Goal: Task Accomplishment & Management: Complete application form

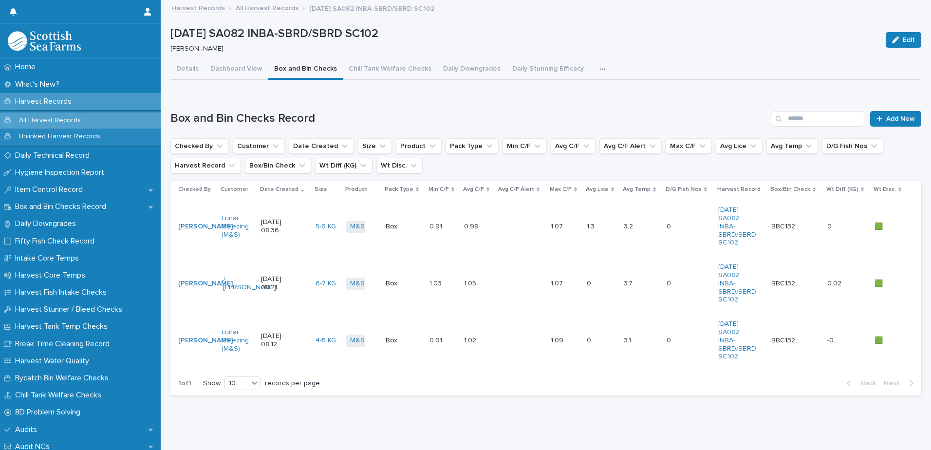
click at [506, 232] on div at bounding box center [521, 227] width 44 height 16
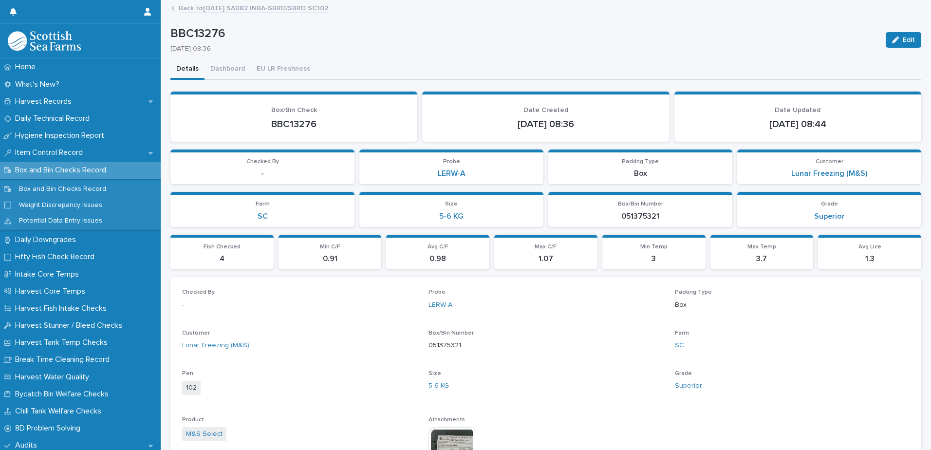
click at [545, 52] on p "[DATE] 08:36" at bounding box center [522, 49] width 704 height 8
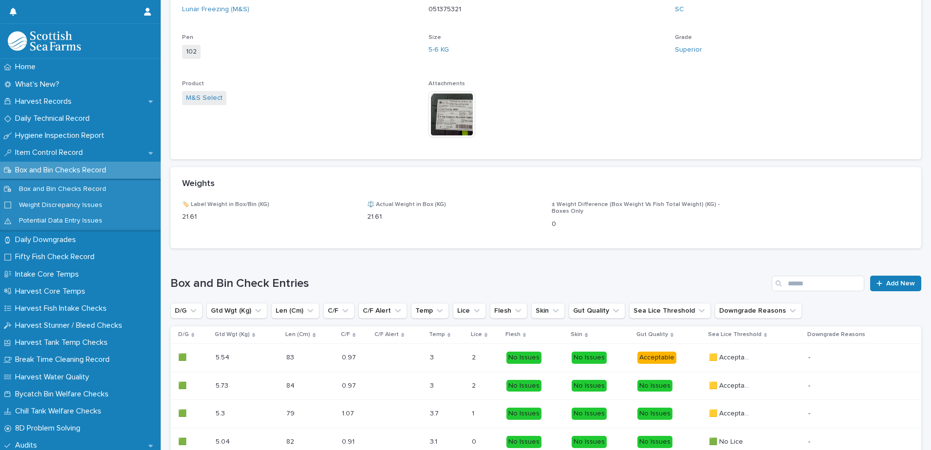
scroll to position [341, 0]
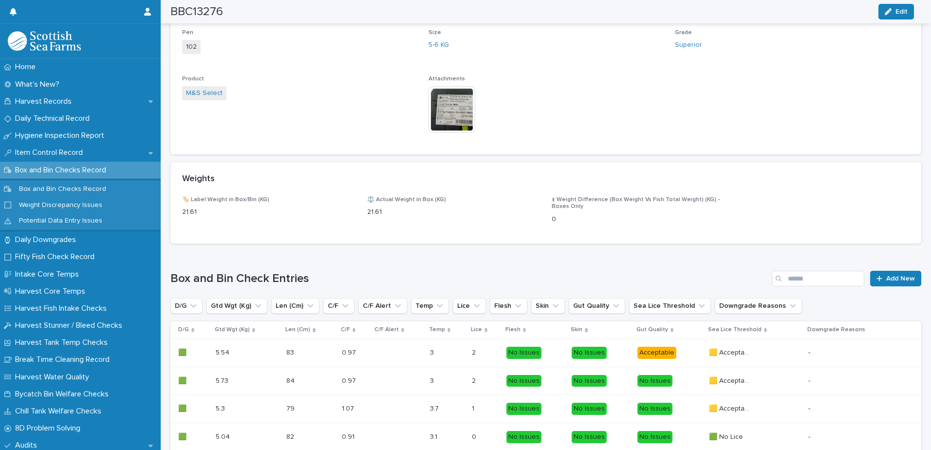
click at [443, 108] on img at bounding box center [452, 109] width 47 height 47
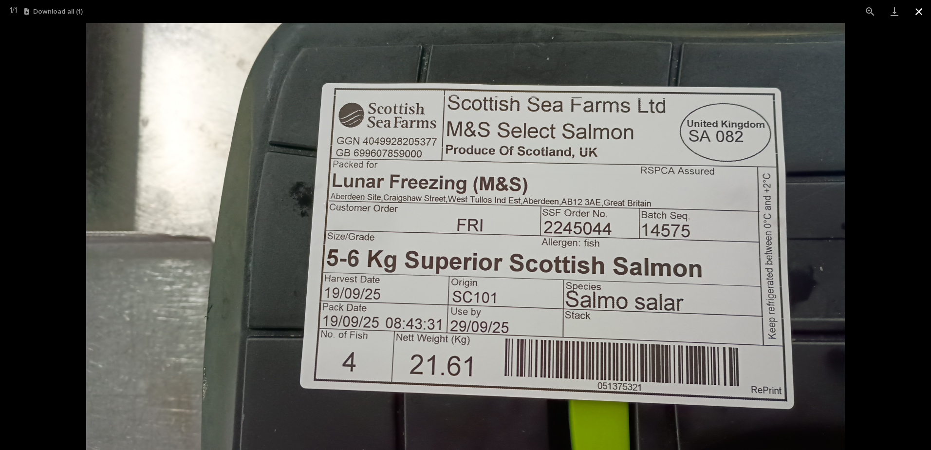
click at [919, 15] on button "Close gallery" at bounding box center [919, 11] width 24 height 23
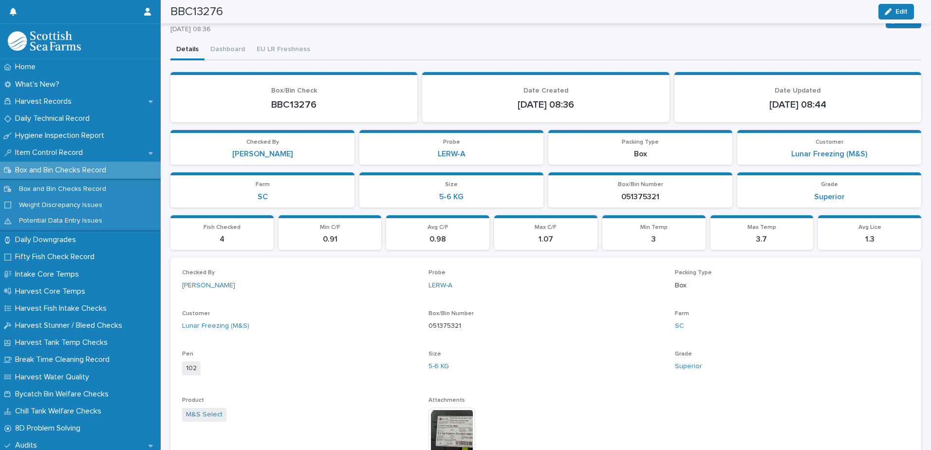
scroll to position [0, 0]
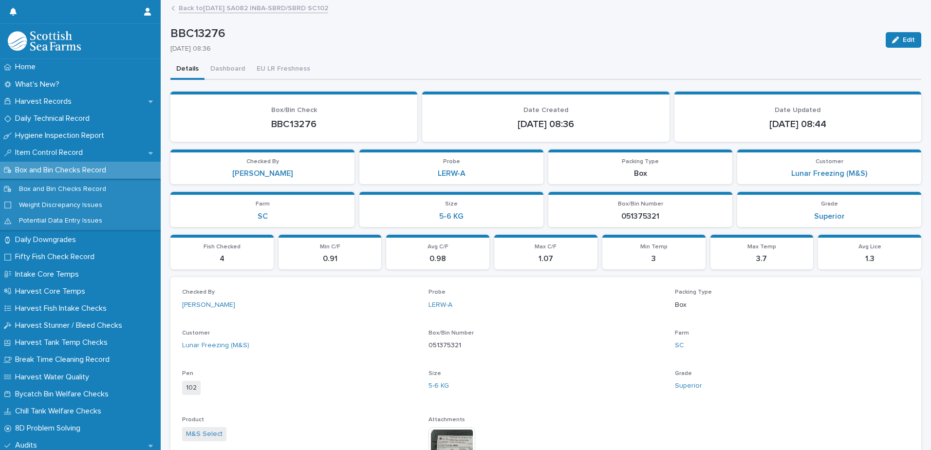
click at [216, 7] on link "Back to [DATE] SA082 INBA-SBRD/SBRD SC102" at bounding box center [254, 7] width 150 height 11
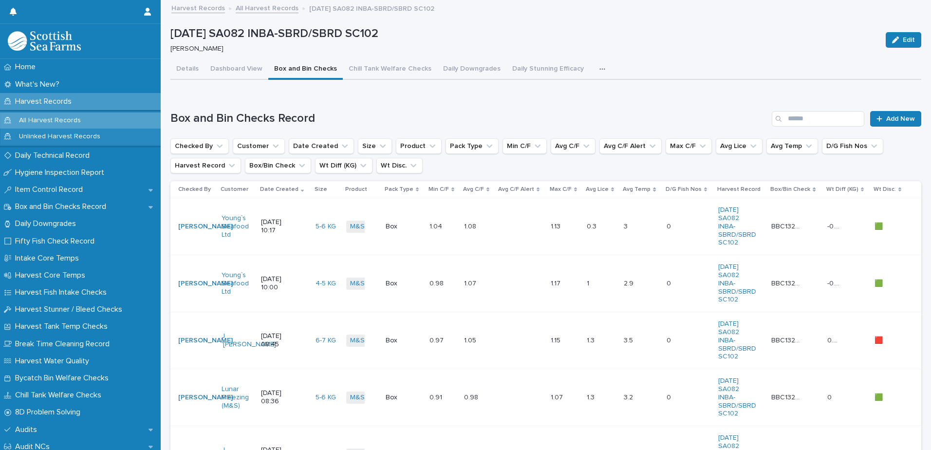
click at [505, 226] on p at bounding box center [513, 227] width 29 height 8
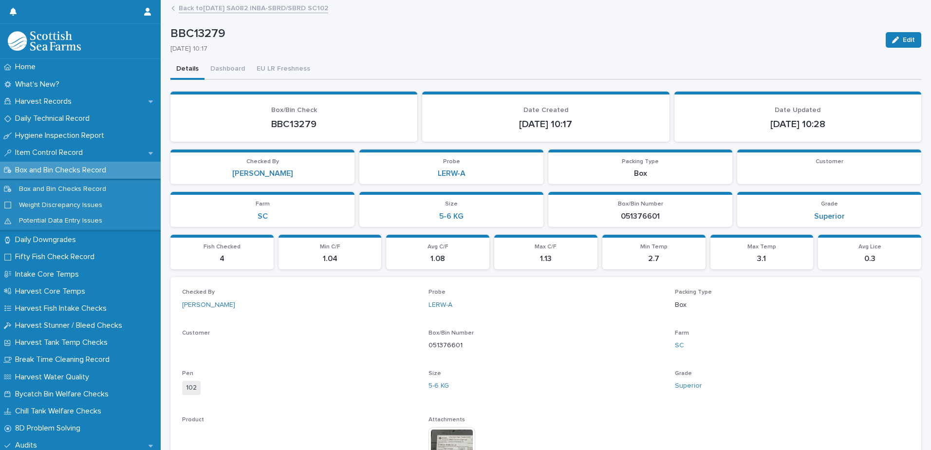
click at [191, 7] on link "Back to [DATE] SA082 INBA-SBRD/SBRD SC102" at bounding box center [254, 7] width 150 height 11
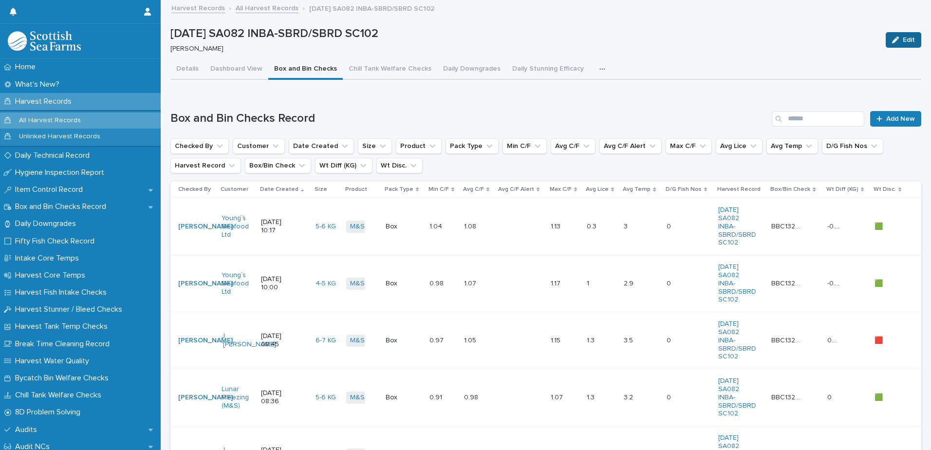
click at [894, 41] on div "button" at bounding box center [897, 40] width 11 height 7
drag, startPoint x: 847, startPoint y: 39, endPoint x: 816, endPoint y: 47, distance: 32.1
click at [848, 38] on span "Cancel" at bounding box center [859, 40] width 22 height 7
click at [182, 69] on button "Details" at bounding box center [187, 69] width 34 height 20
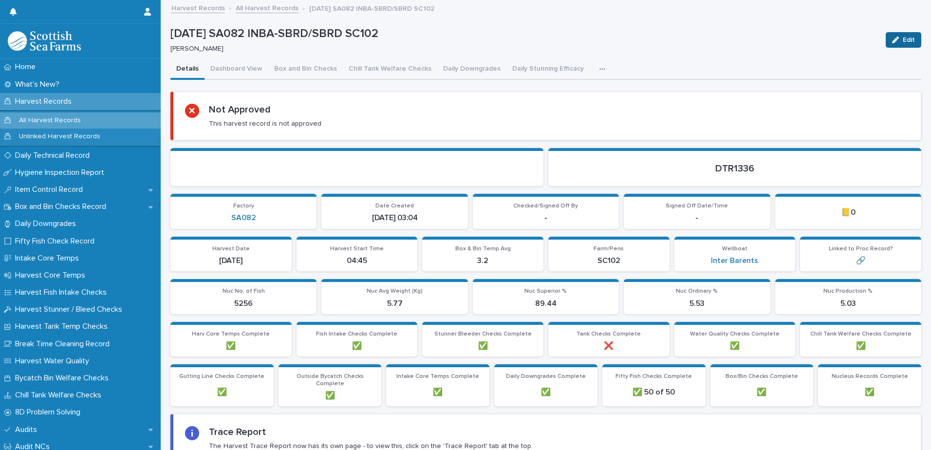
click at [892, 40] on icon "button" at bounding box center [895, 40] width 7 height 7
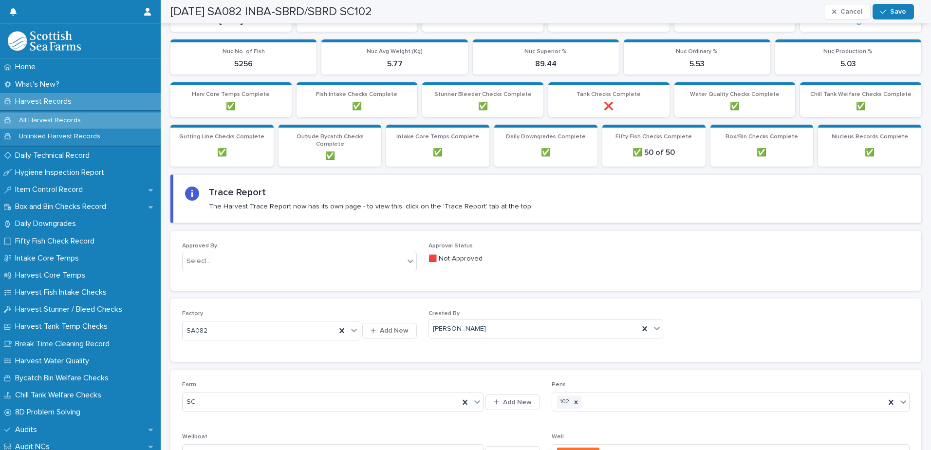
scroll to position [438, 0]
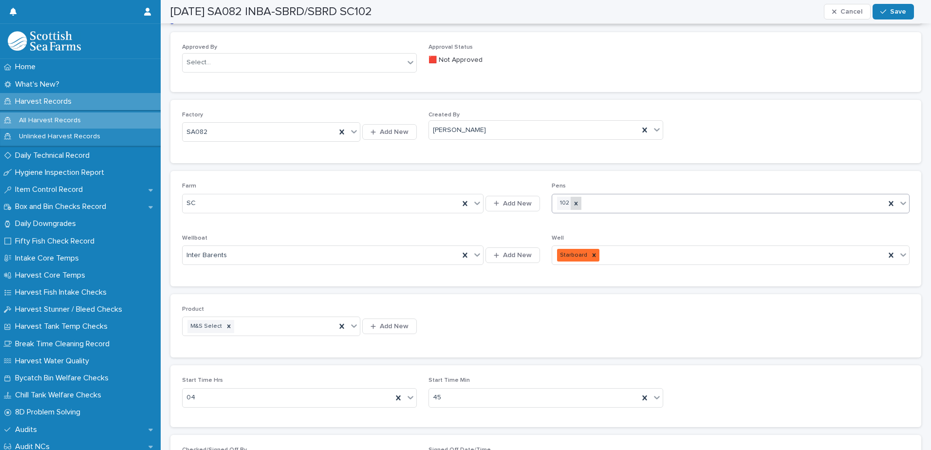
click at [573, 202] on icon at bounding box center [576, 203] width 7 height 7
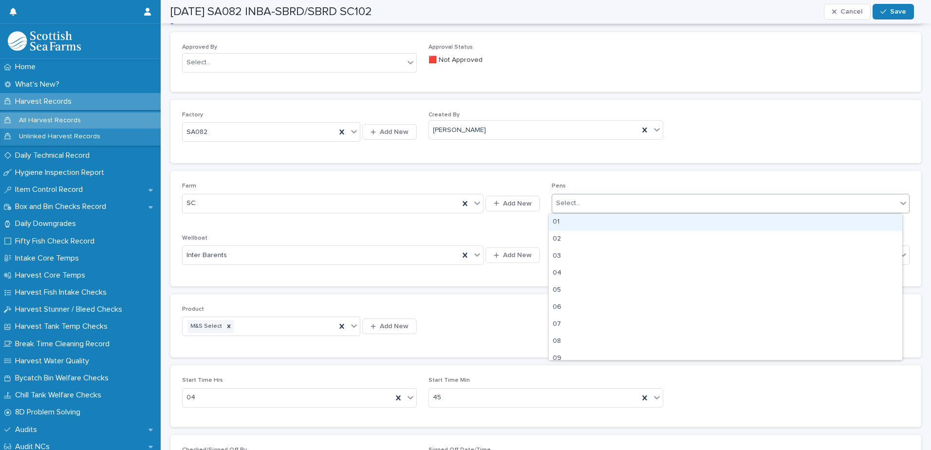
click at [568, 203] on div "Select..." at bounding box center [568, 203] width 24 height 10
click at [563, 222] on div "01" at bounding box center [726, 222] width 354 height 17
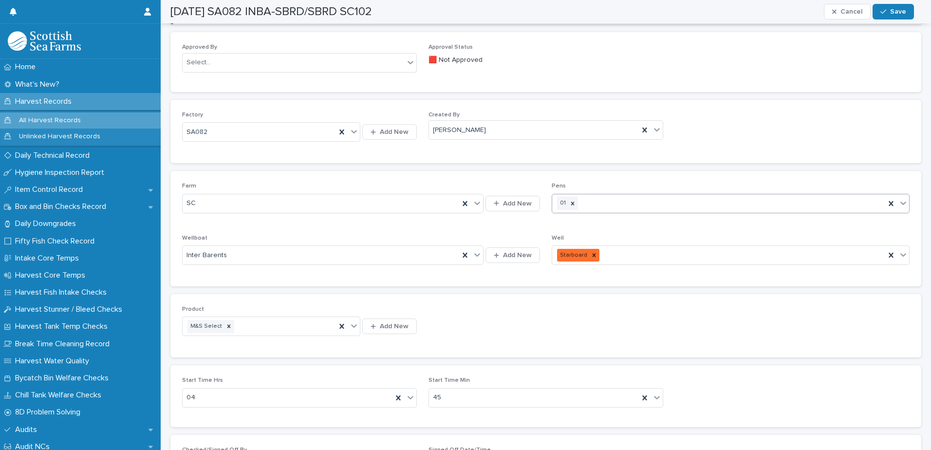
click at [587, 202] on div "01" at bounding box center [718, 203] width 333 height 17
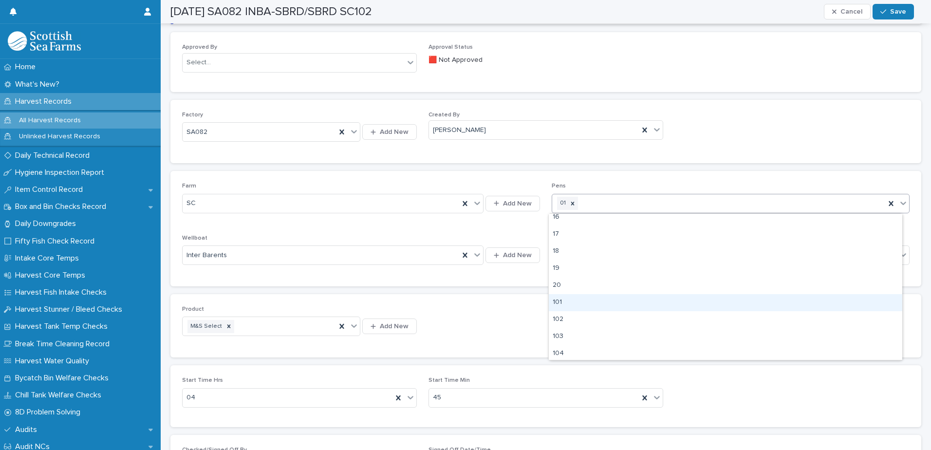
click at [565, 301] on div "101" at bounding box center [726, 302] width 354 height 17
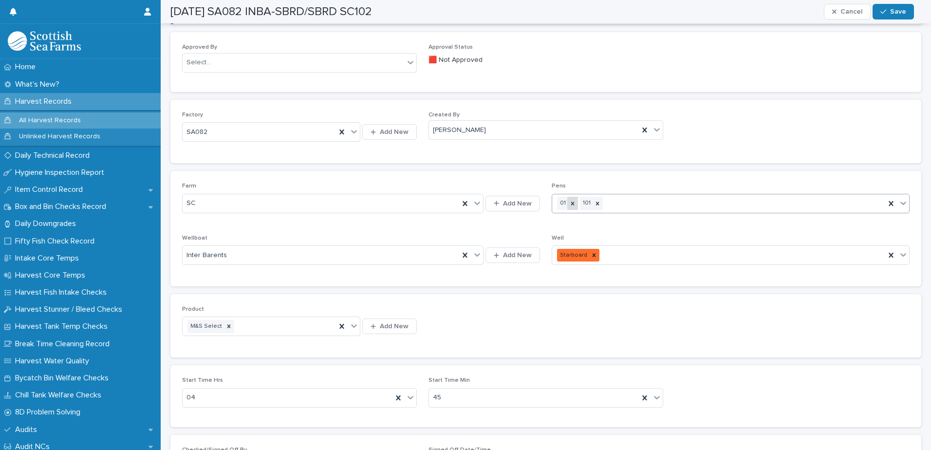
click at [571, 204] on icon at bounding box center [572, 203] width 3 height 3
click at [892, 10] on span "Save" at bounding box center [898, 11] width 16 height 7
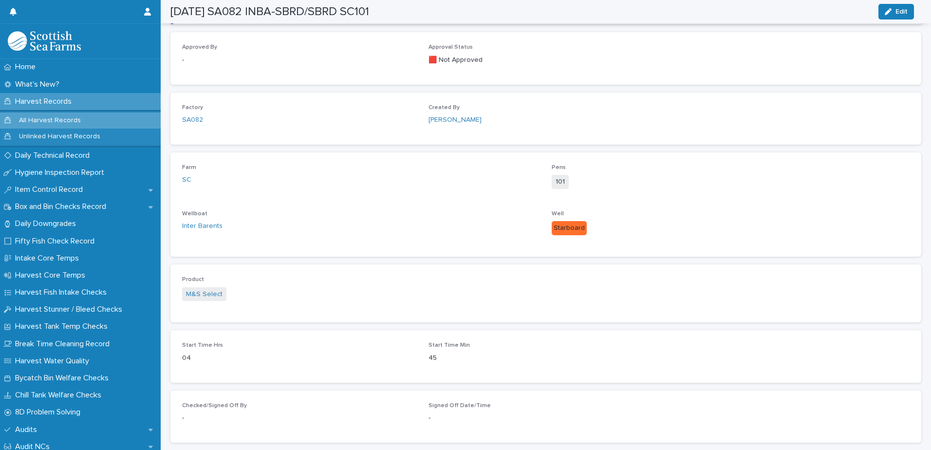
scroll to position [412, 0]
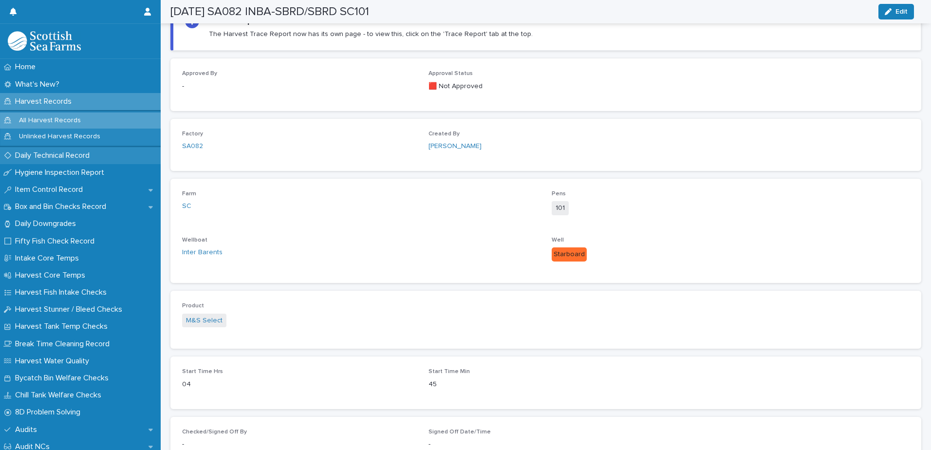
click at [75, 153] on p "Daily Technical Record" at bounding box center [54, 155] width 86 height 9
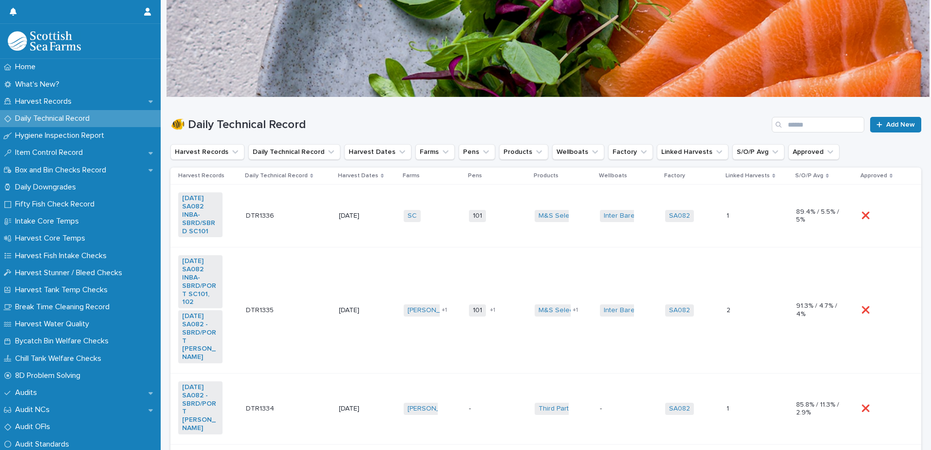
click at [377, 237] on td "[DATE]" at bounding box center [367, 216] width 65 height 63
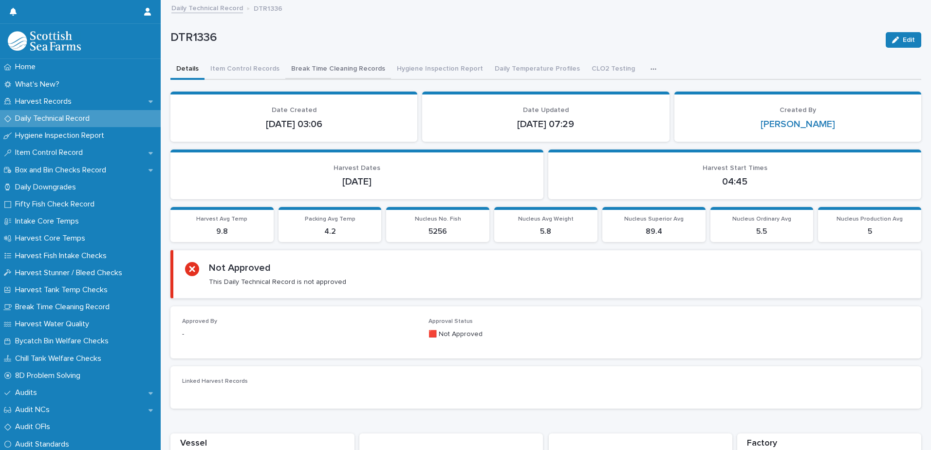
drag, startPoint x: 252, startPoint y: 70, endPoint x: 340, endPoint y: 78, distance: 88.1
click at [252, 70] on button "Item Control Records" at bounding box center [245, 69] width 81 height 20
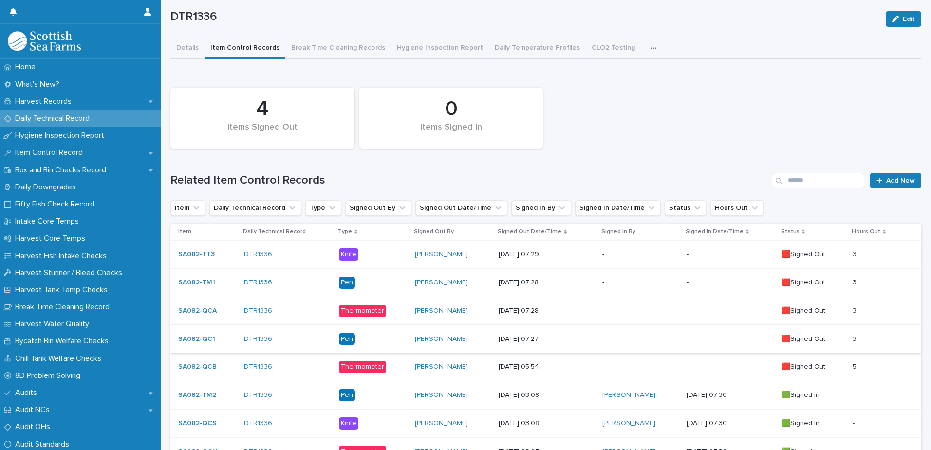
scroll to position [49, 0]
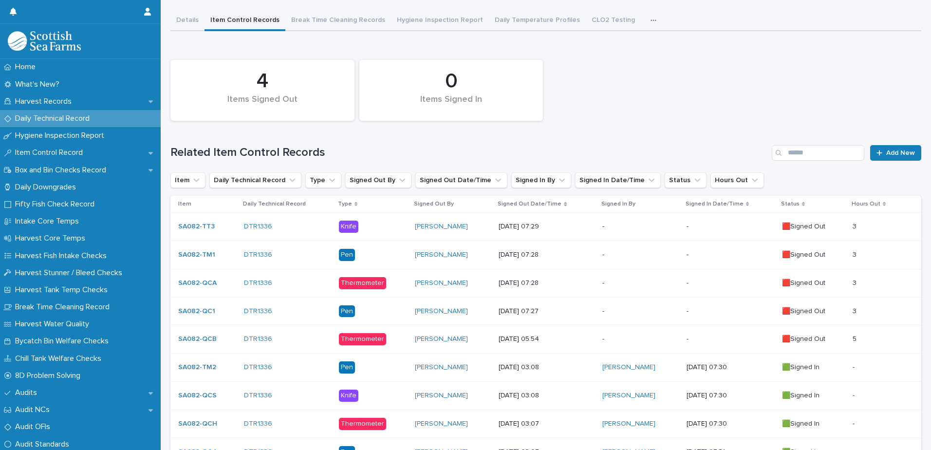
click at [599, 343] on td "-" at bounding box center [641, 339] width 84 height 28
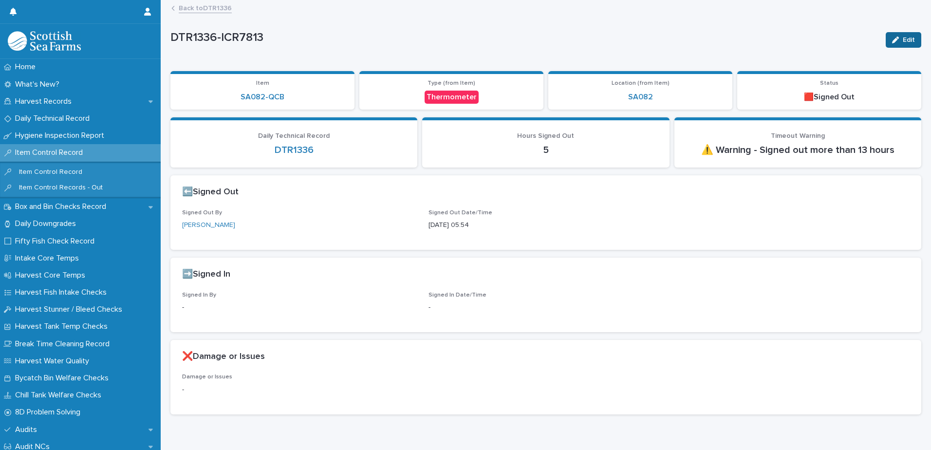
click at [892, 39] on icon "button" at bounding box center [895, 40] width 7 height 7
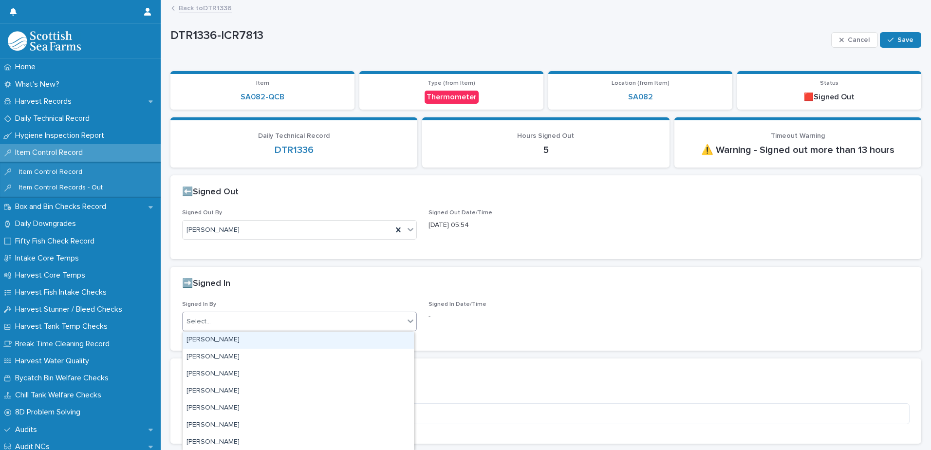
drag, startPoint x: 203, startPoint y: 320, endPoint x: 338, endPoint y: 322, distance: 134.5
click at [207, 320] on div "Select..." at bounding box center [199, 322] width 24 height 10
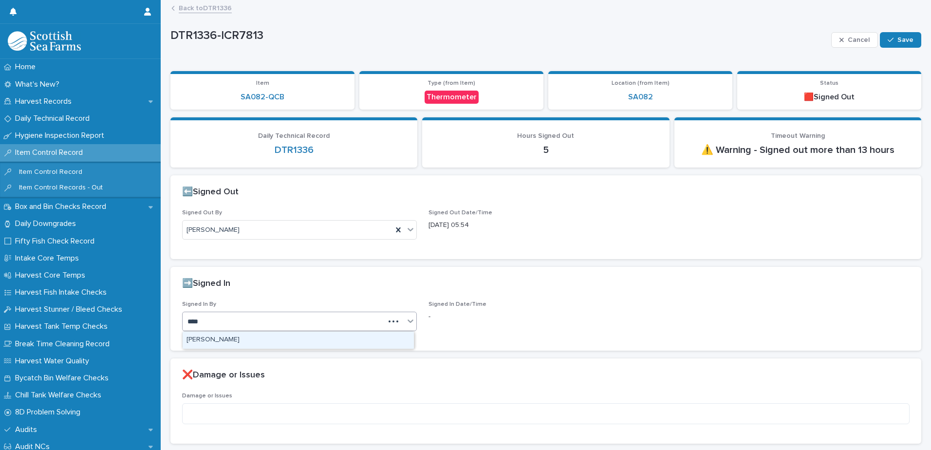
type input "*****"
click at [209, 339] on div "[PERSON_NAME]" at bounding box center [298, 340] width 231 height 17
click at [899, 38] on span "Save" at bounding box center [906, 40] width 16 height 7
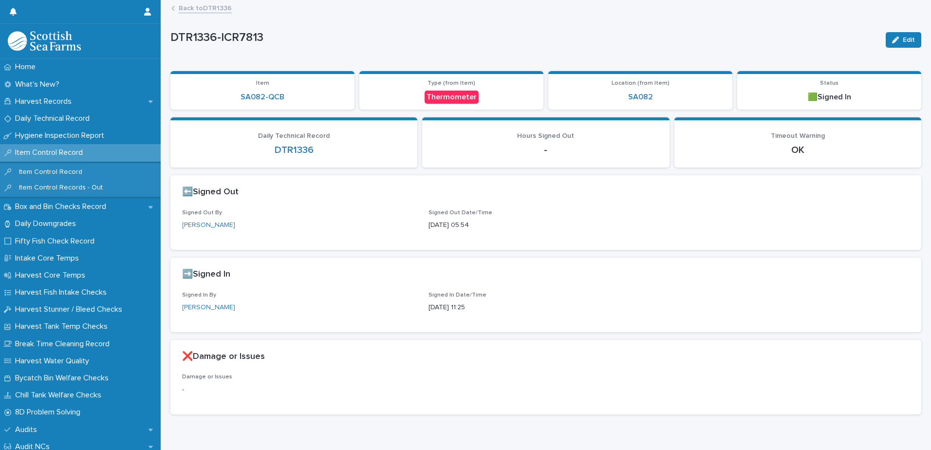
click at [199, 8] on link "Back to DTR1336" at bounding box center [205, 7] width 53 height 11
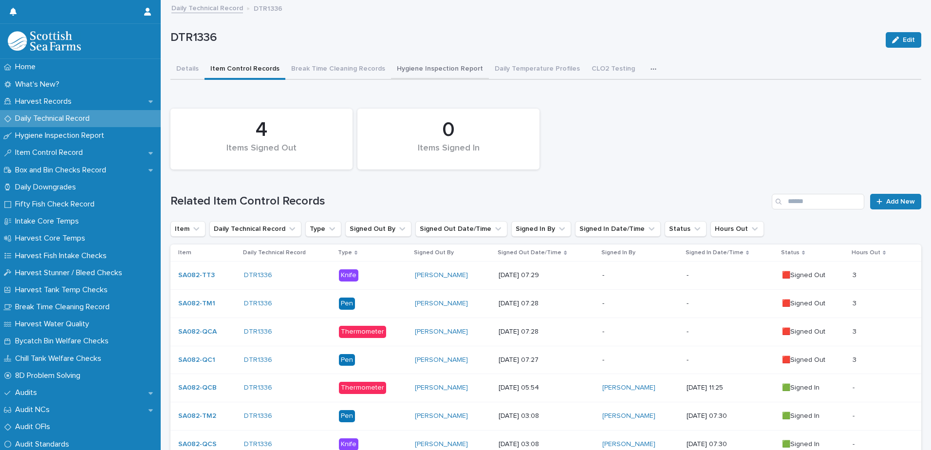
click at [459, 68] on button "Hygiene Inspection Report" at bounding box center [440, 69] width 98 height 20
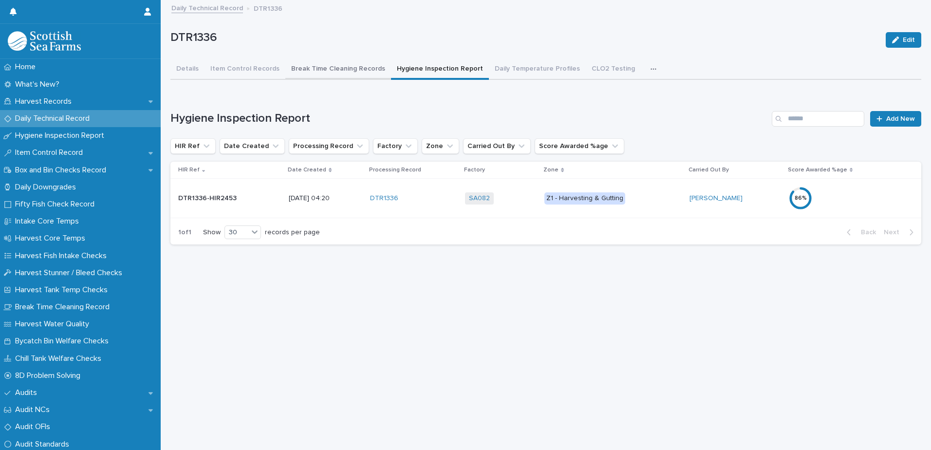
click at [336, 70] on button "Break Time Cleaning Records" at bounding box center [338, 69] width 106 height 20
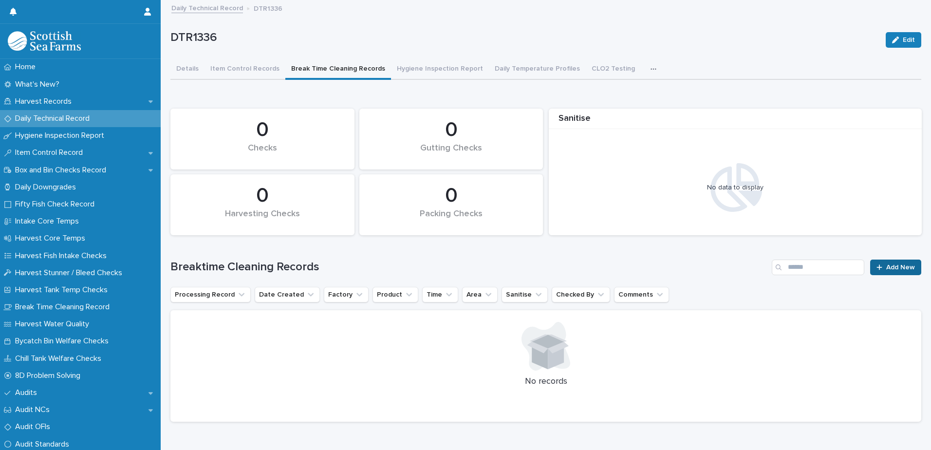
click at [877, 269] on div at bounding box center [882, 267] width 10 height 7
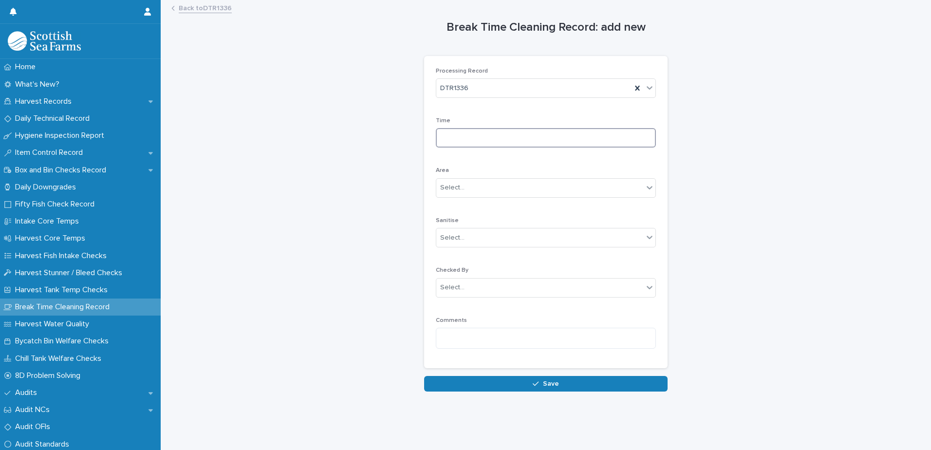
click at [444, 137] on input at bounding box center [546, 137] width 220 height 19
click at [449, 187] on div "Select..." at bounding box center [452, 188] width 24 height 10
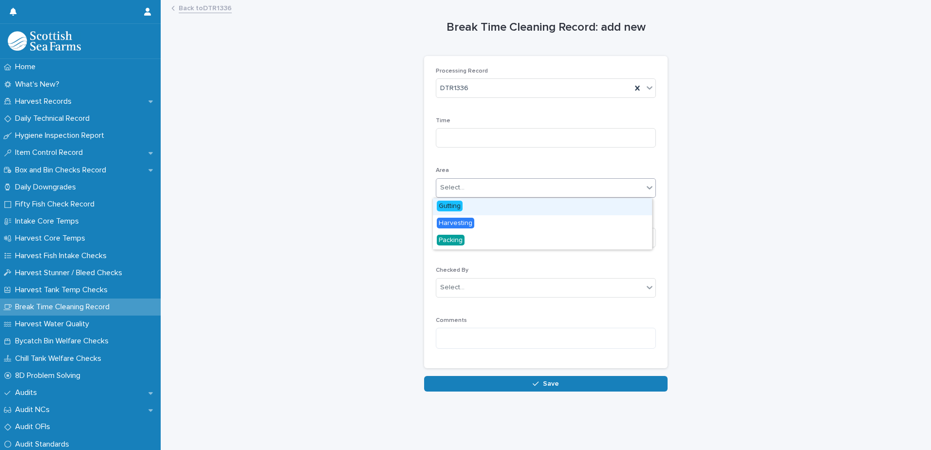
click at [454, 207] on span "Gutting" at bounding box center [450, 206] width 26 height 11
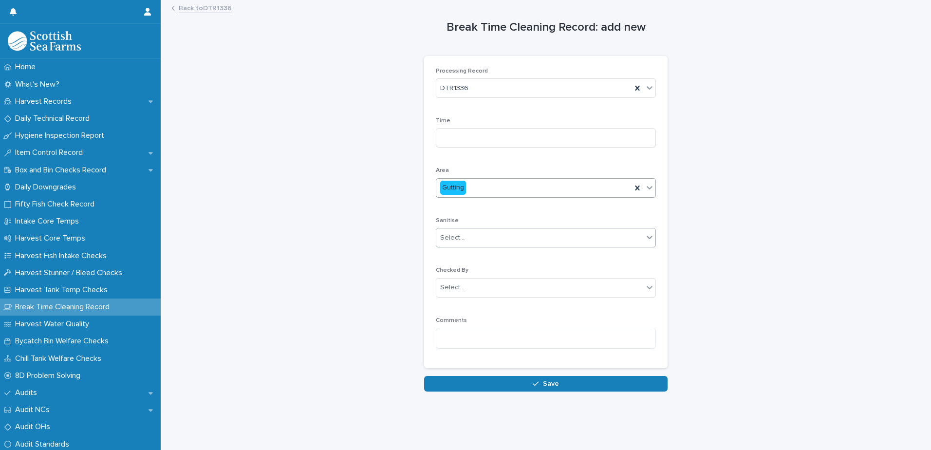
click at [454, 243] on div "Select..." at bounding box center [452, 238] width 24 height 10
click at [450, 277] on div "No" at bounding box center [542, 273] width 219 height 17
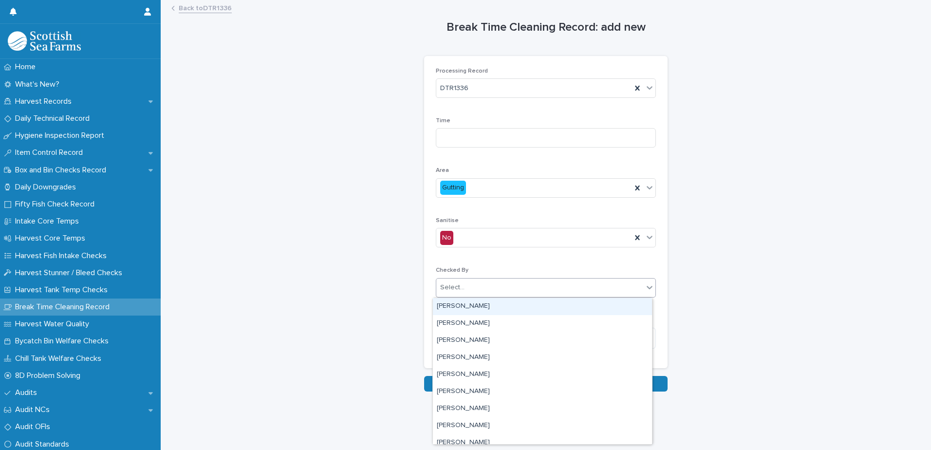
click at [455, 289] on div "Select..." at bounding box center [452, 288] width 24 height 10
type input "***"
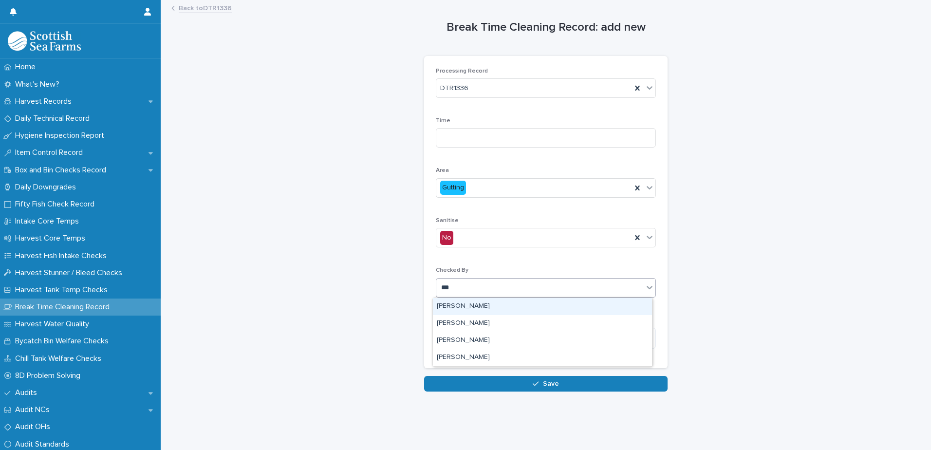
click at [456, 308] on div "[PERSON_NAME]" at bounding box center [542, 306] width 219 height 17
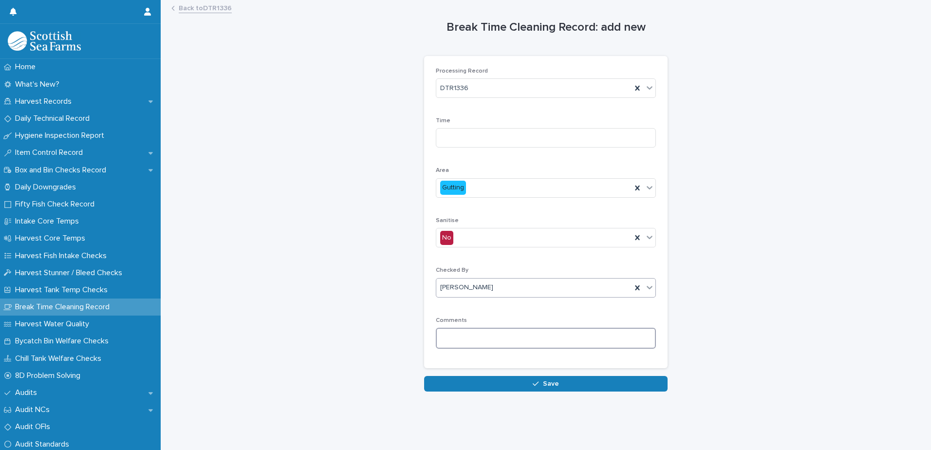
drag, startPoint x: 450, startPoint y: 339, endPoint x: 463, endPoint y: 339, distance: 13.6
click at [453, 339] on textarea at bounding box center [546, 338] width 220 height 21
click at [482, 337] on textarea "**********" at bounding box center [546, 338] width 220 height 21
type textarea "**********"
click at [494, 387] on button "Save" at bounding box center [546, 384] width 244 height 16
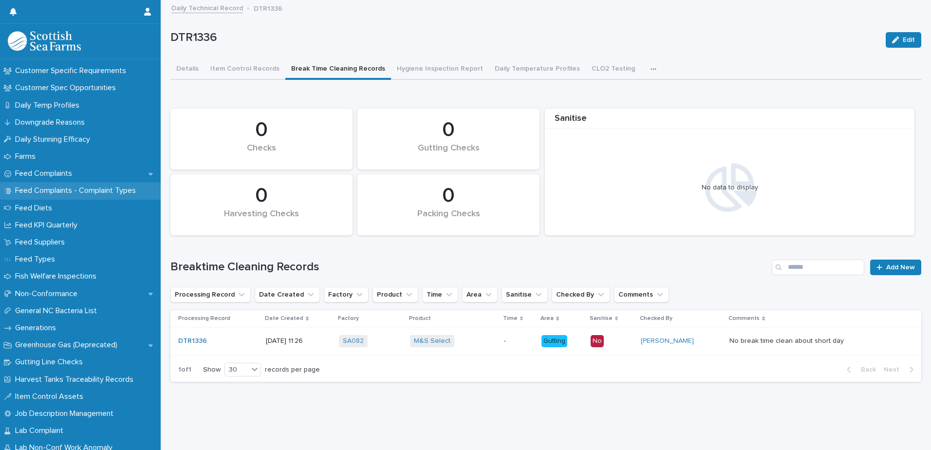
scroll to position [682, 0]
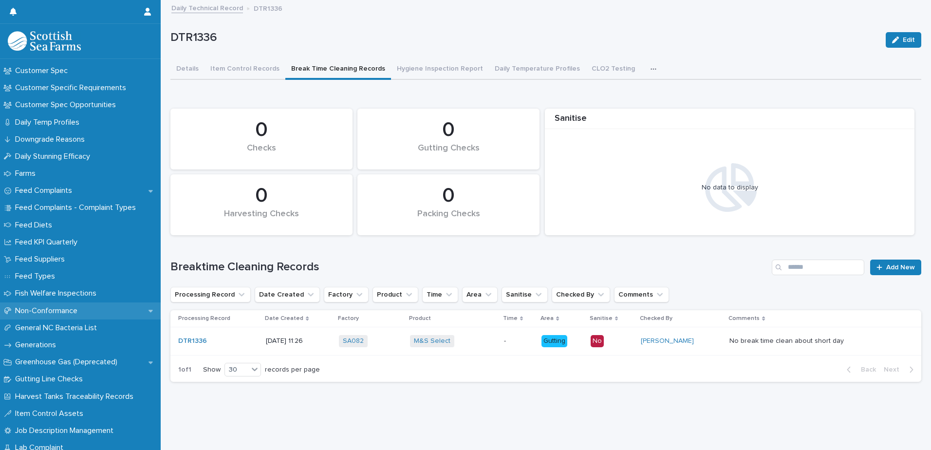
click at [54, 314] on p "Non-Conformance" at bounding box center [48, 310] width 74 height 9
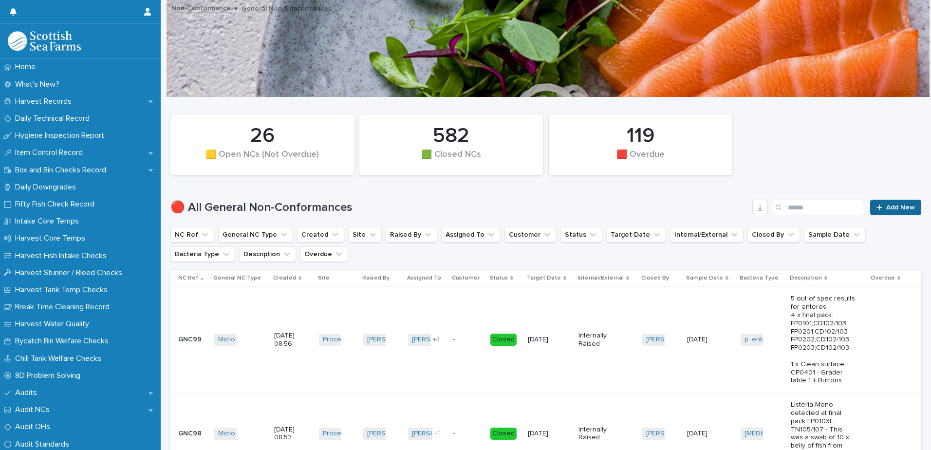
click at [882, 203] on link "Add New" at bounding box center [896, 208] width 51 height 16
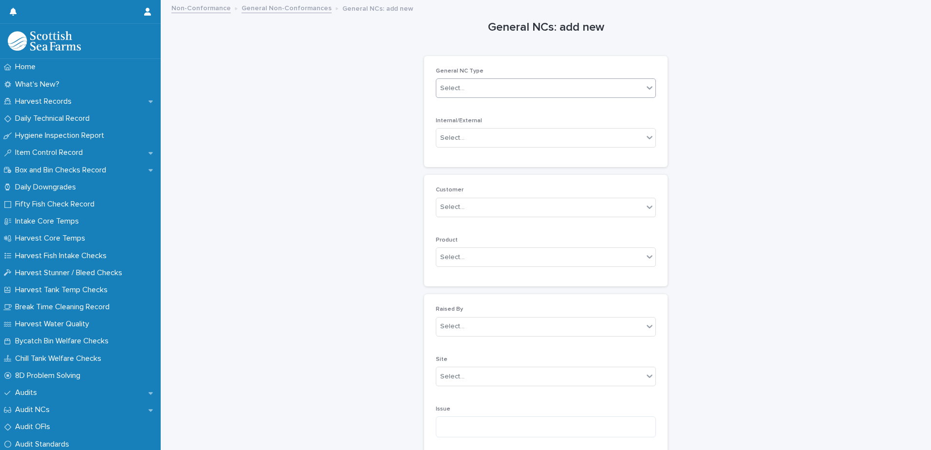
click at [453, 86] on div "Select..." at bounding box center [452, 88] width 24 height 10
click at [472, 174] on div "Micro Out of Spec" at bounding box center [542, 175] width 219 height 17
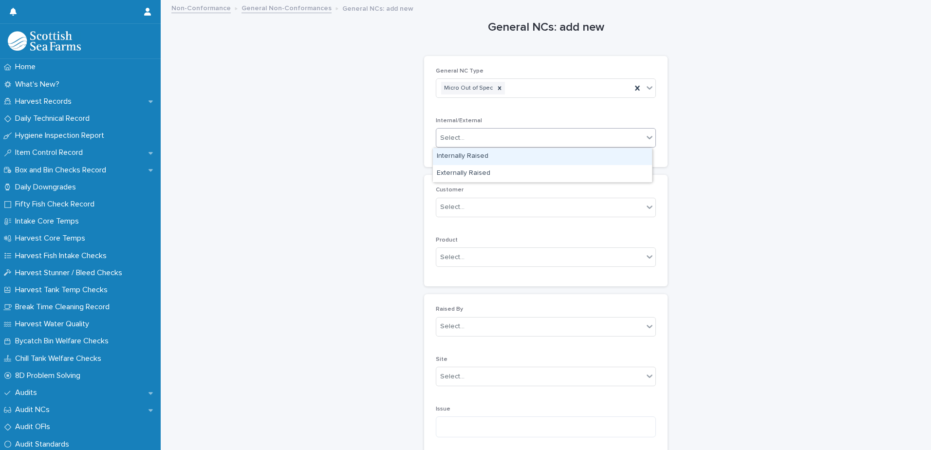
click at [454, 138] on div "Select..." at bounding box center [452, 138] width 24 height 10
click at [458, 158] on div "Internally Raised" at bounding box center [542, 156] width 219 height 17
click at [455, 326] on div "Select..." at bounding box center [452, 327] width 24 height 10
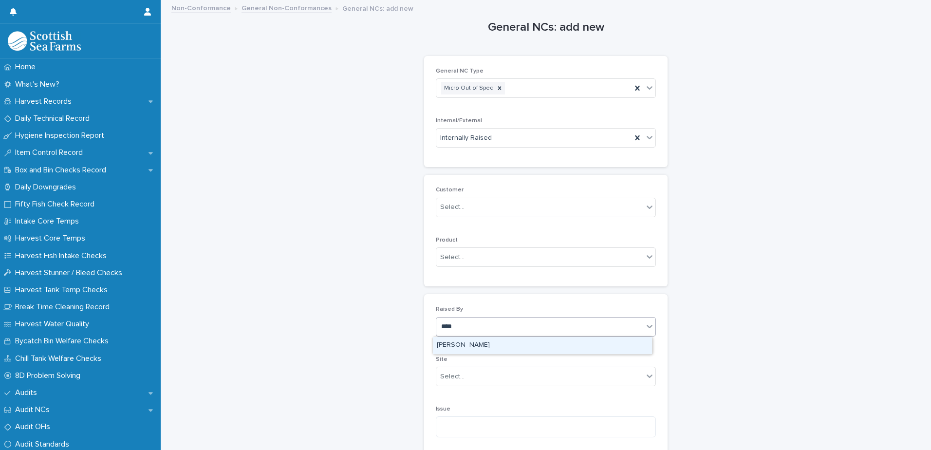
type input "*****"
click at [460, 344] on div "[PERSON_NAME]" at bounding box center [542, 345] width 219 height 17
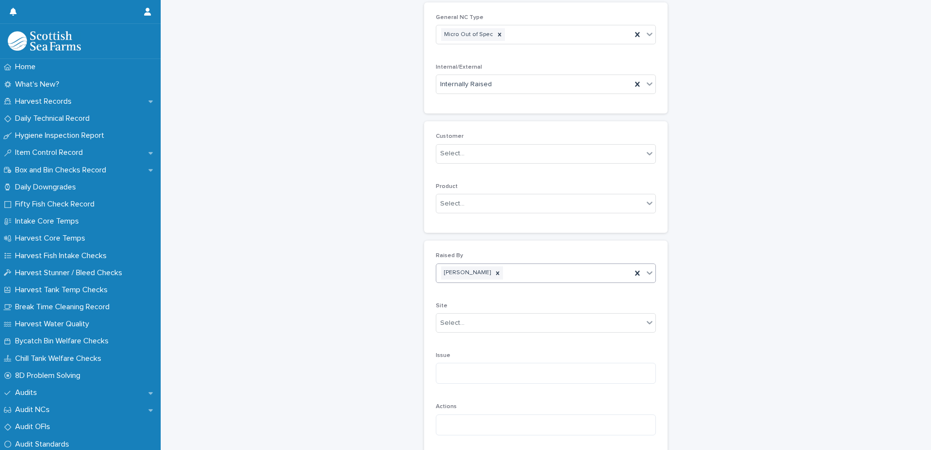
scroll to position [146, 0]
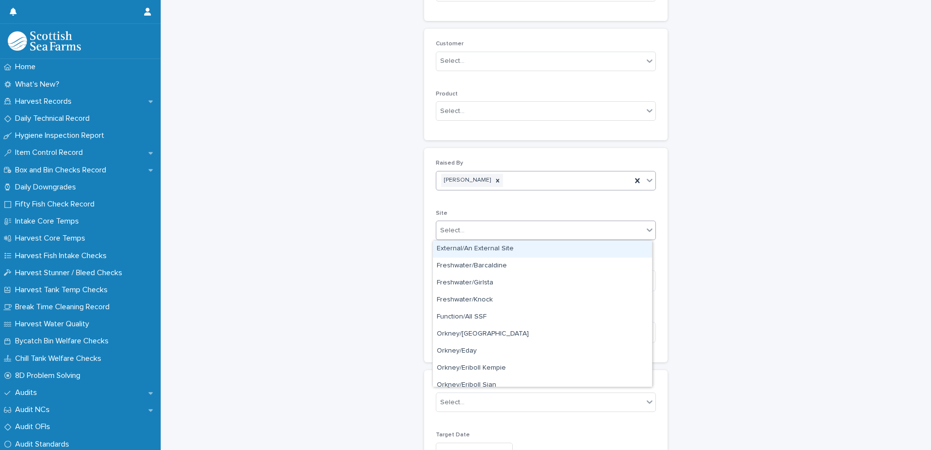
click at [454, 231] on div "Select..." at bounding box center [452, 231] width 24 height 10
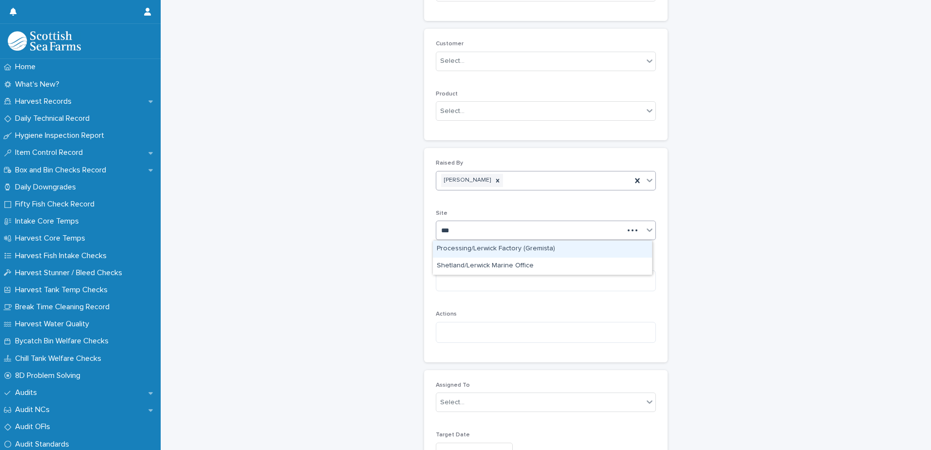
type input "****"
click at [485, 246] on div "Processing/Lerwick Factory (Gremista)" at bounding box center [542, 249] width 219 height 17
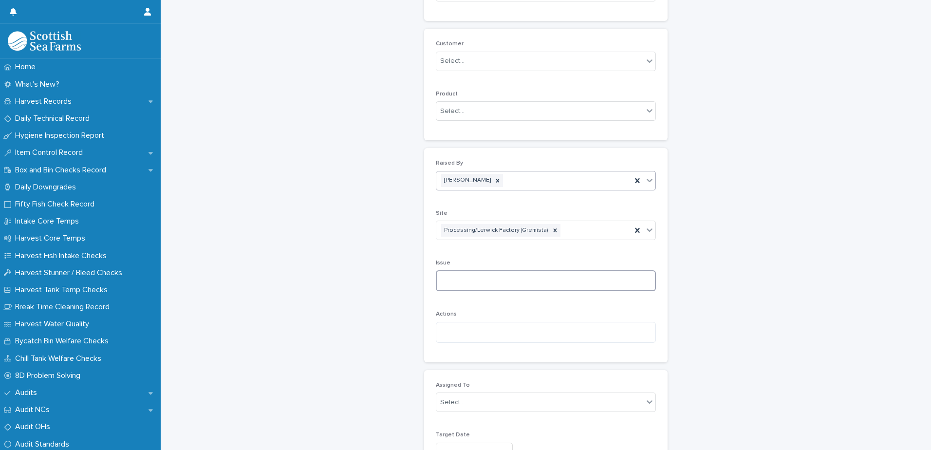
click at [460, 278] on textarea at bounding box center [546, 280] width 220 height 21
click at [455, 273] on textarea at bounding box center [546, 280] width 220 height 21
drag, startPoint x: 455, startPoint y: 273, endPoint x: 463, endPoint y: 273, distance: 8.8
paste textarea "**********"
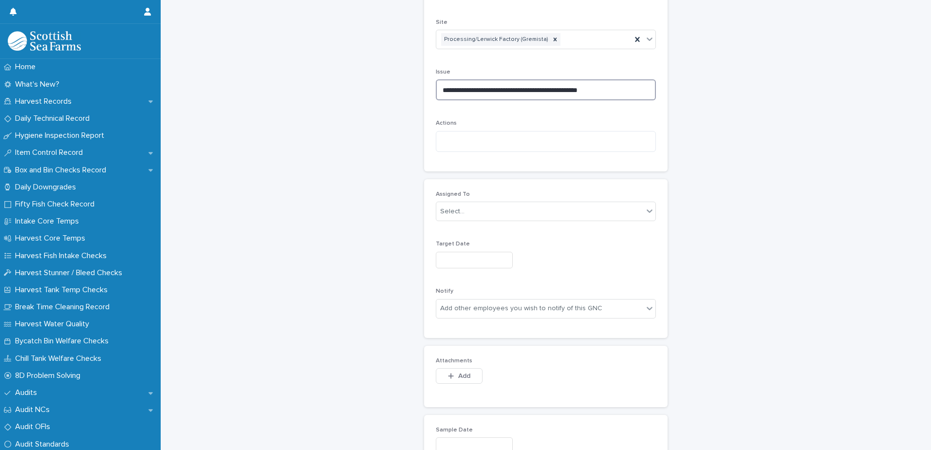
scroll to position [341, 0]
type textarea "**********"
click at [453, 201] on div "Select..." at bounding box center [539, 208] width 207 height 16
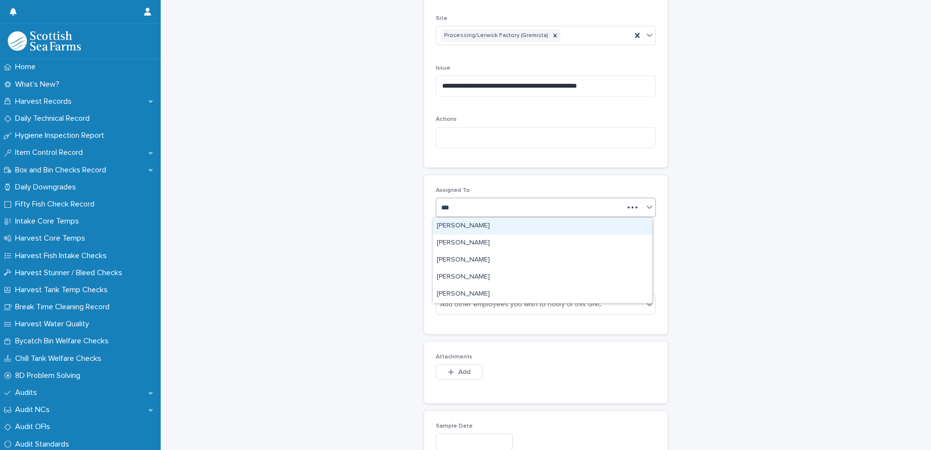
type input "****"
click at [501, 228] on div "[PERSON_NAME]" at bounding box center [542, 226] width 219 height 17
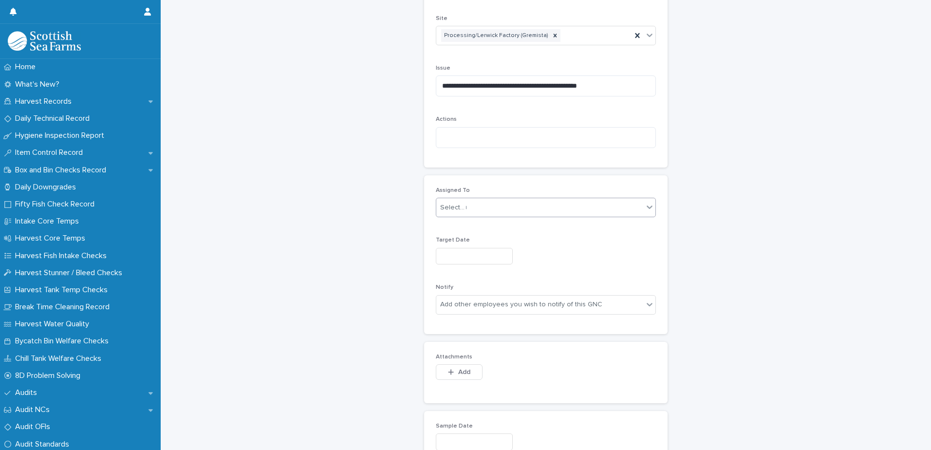
type input "****"
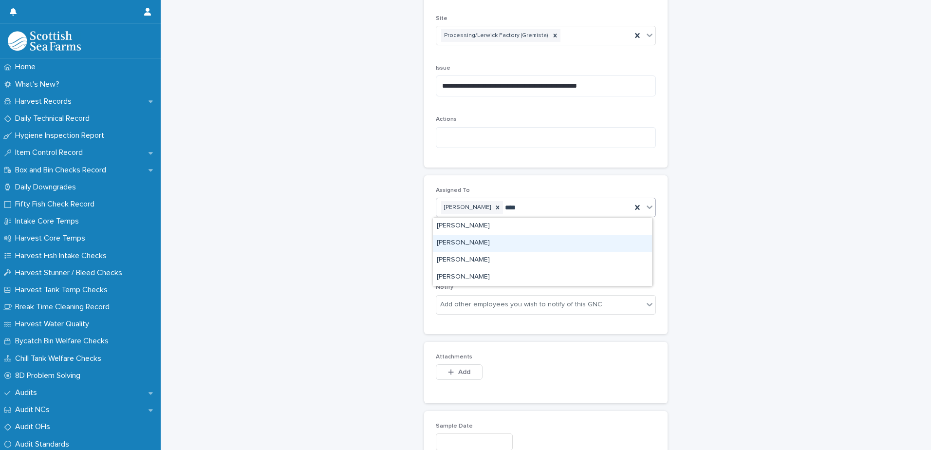
click at [488, 243] on div "[PERSON_NAME]" at bounding box center [542, 243] width 219 height 17
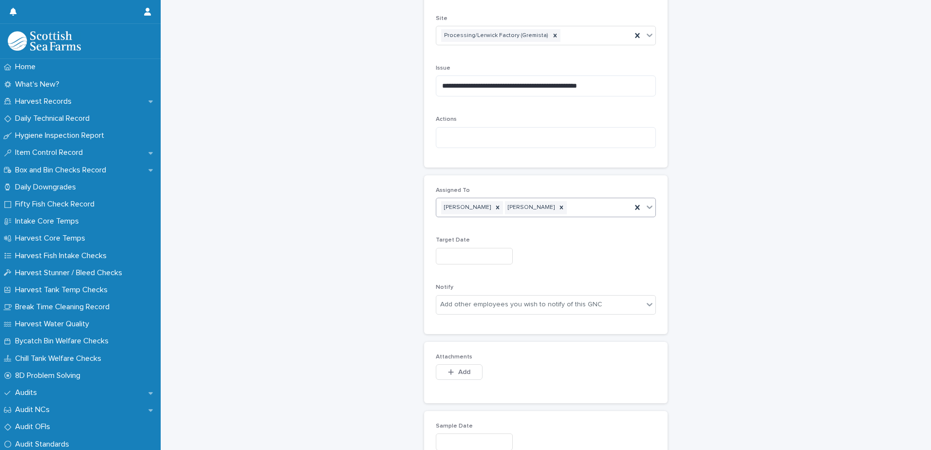
click at [444, 254] on input "text" at bounding box center [474, 256] width 77 height 17
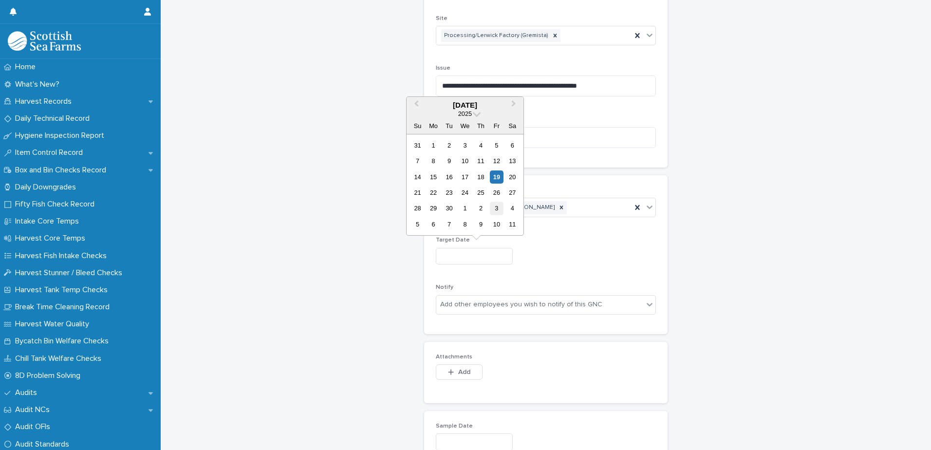
click at [498, 207] on div "3" at bounding box center [496, 208] width 13 height 13
type input "*********"
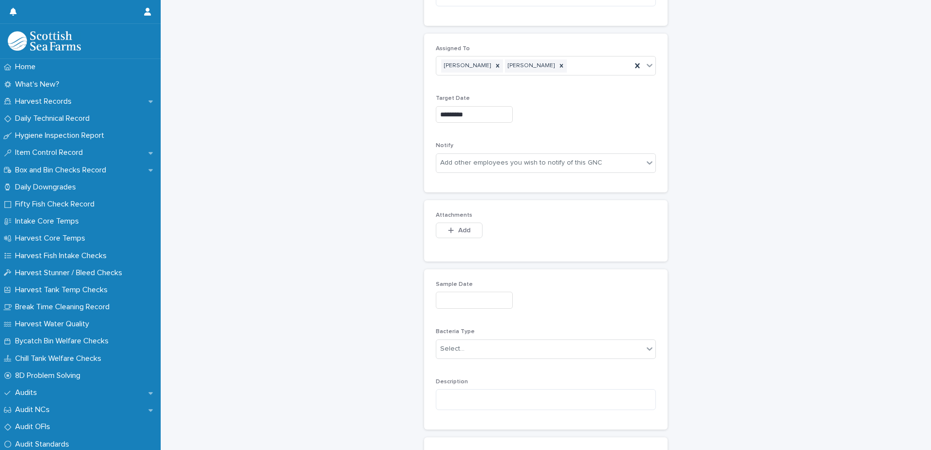
scroll to position [487, 0]
click at [452, 227] on div "button" at bounding box center [453, 226] width 10 height 7
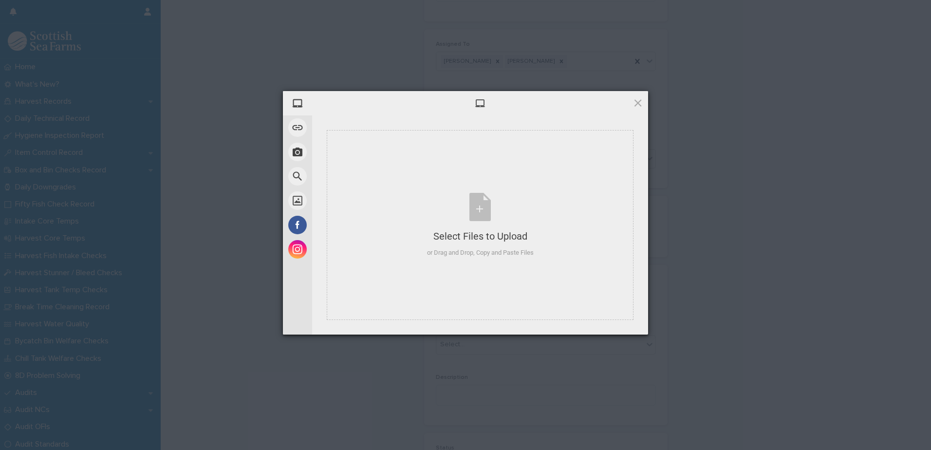
click at [513, 115] on div at bounding box center [480, 103] width 336 height 24
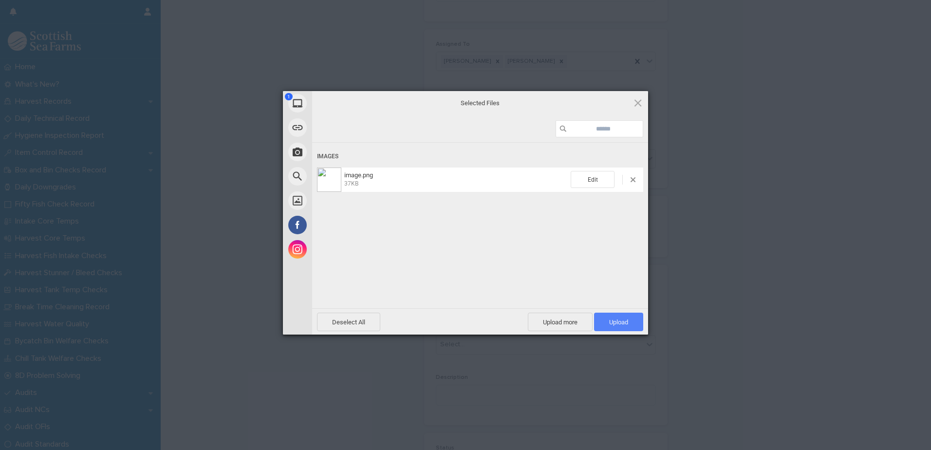
click at [618, 321] on span "Upload 1" at bounding box center [618, 322] width 19 height 7
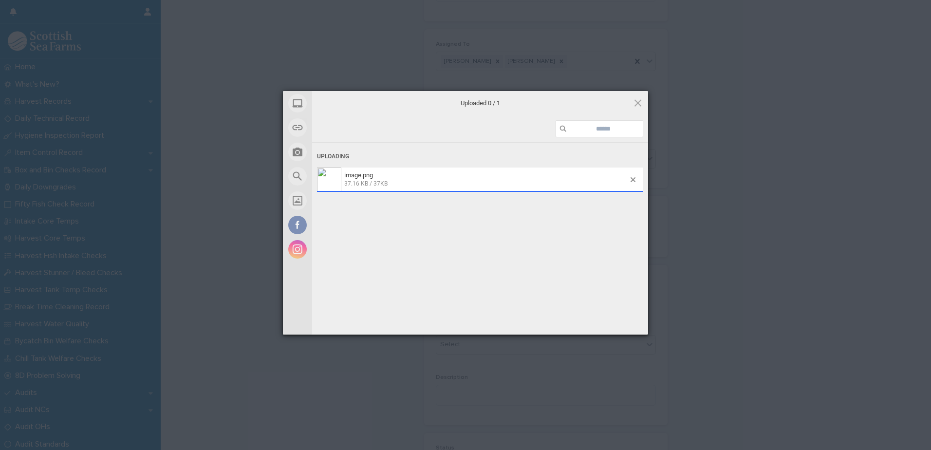
scroll to position [505, 0]
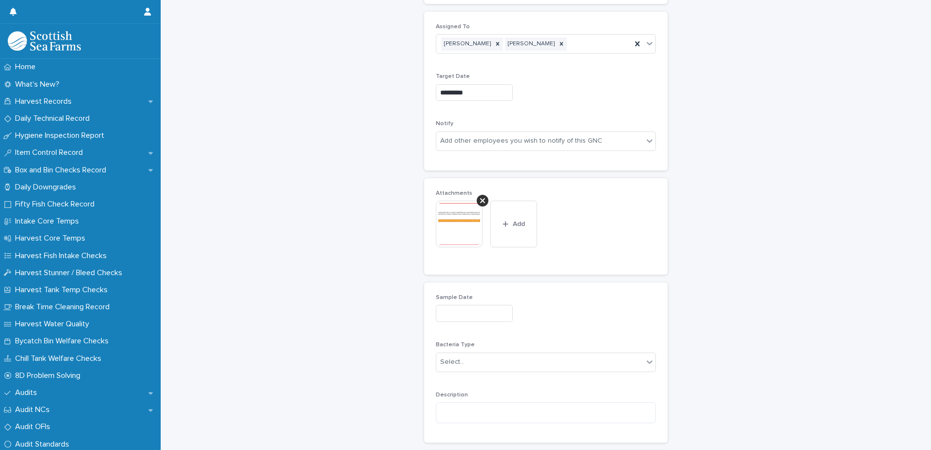
drag, startPoint x: 451, startPoint y: 312, endPoint x: 465, endPoint y: 311, distance: 14.6
click at [451, 312] on input "text" at bounding box center [474, 313] width 77 height 17
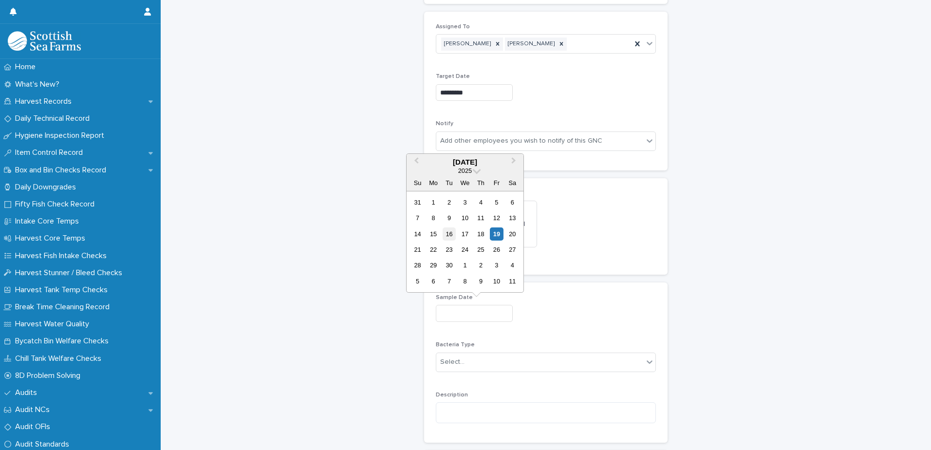
click at [451, 234] on div "16" at bounding box center [449, 233] width 13 height 13
type input "*********"
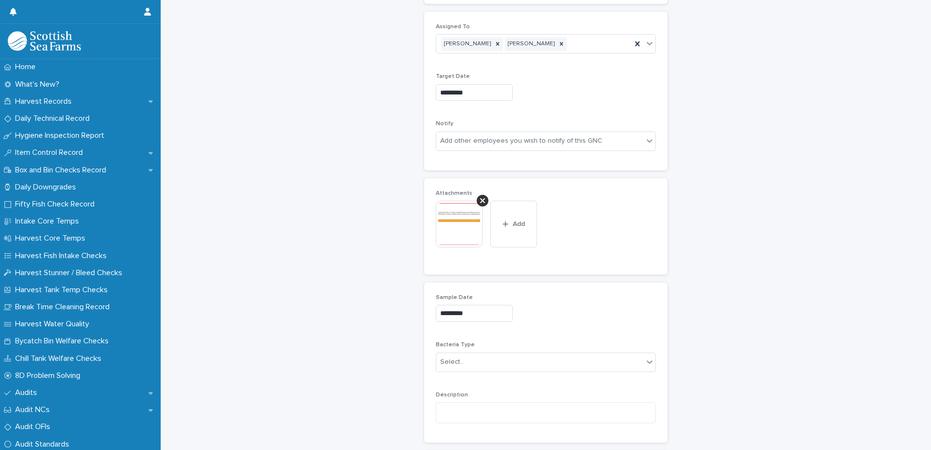
scroll to position [748, 0]
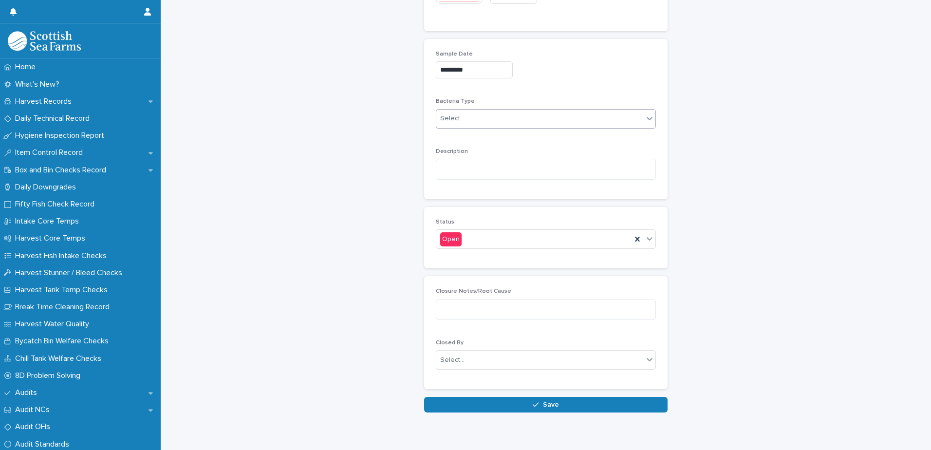
click at [449, 122] on div "Select..." at bounding box center [452, 119] width 24 height 10
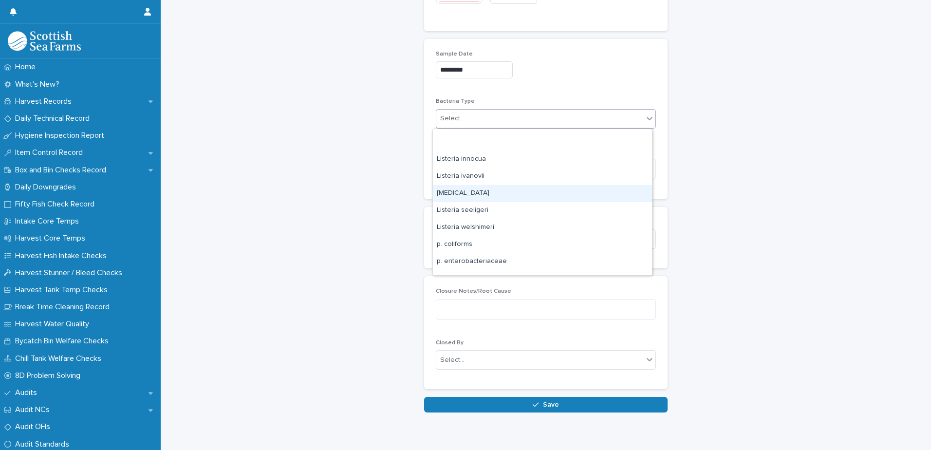
scroll to position [195, 0]
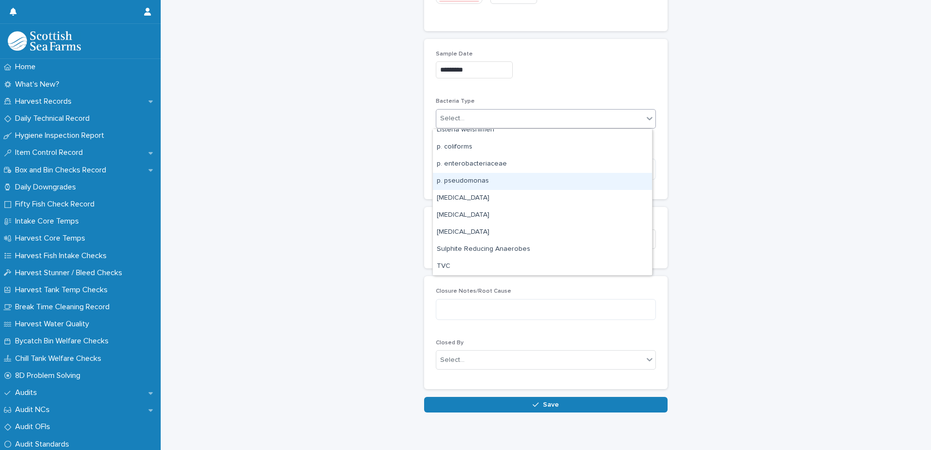
click at [461, 181] on div "p. pseudomonas" at bounding box center [542, 181] width 219 height 17
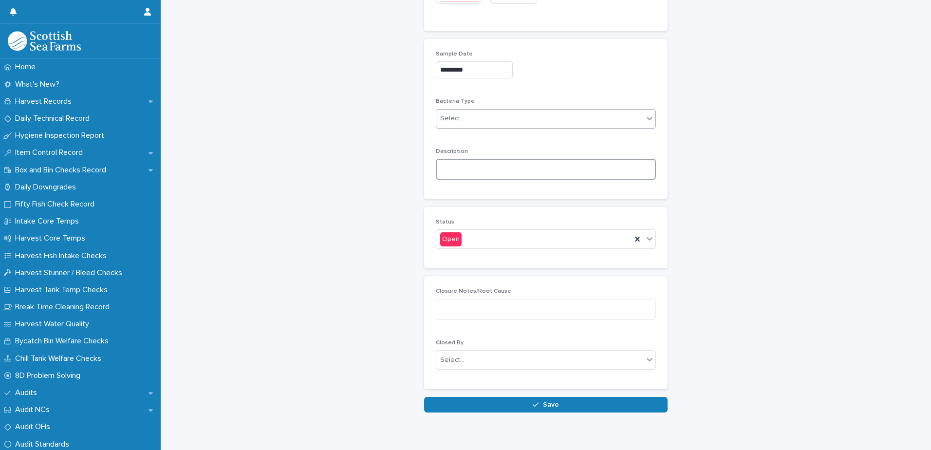
click at [450, 167] on textarea at bounding box center [546, 169] width 220 height 21
click at [455, 170] on textarea at bounding box center [546, 169] width 220 height 21
paste textarea "**********"
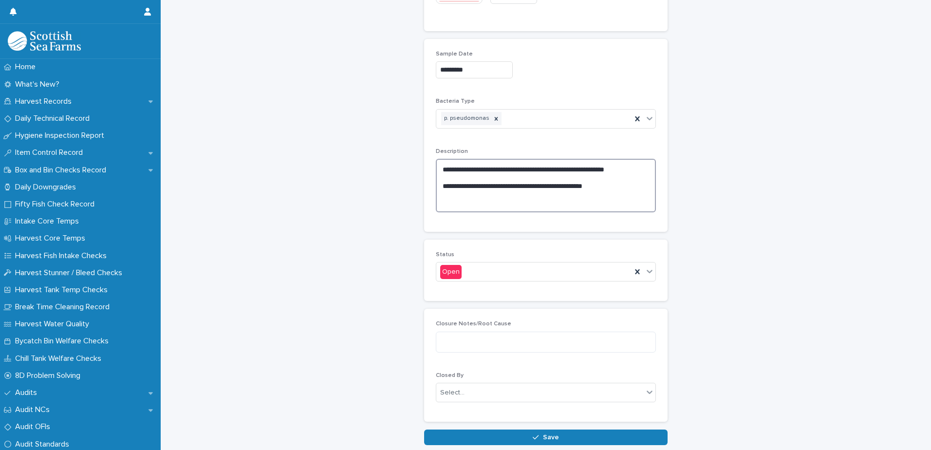
click at [625, 188] on textarea "**********" at bounding box center [546, 186] width 220 height 54
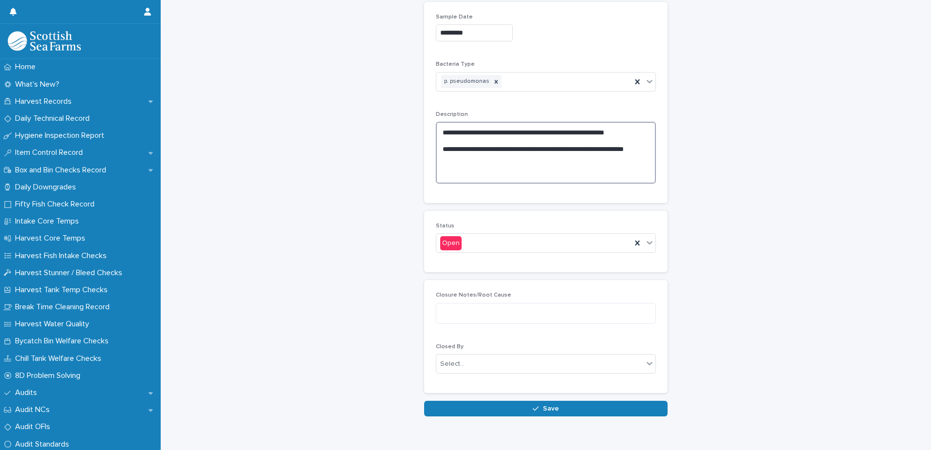
scroll to position [808, 0]
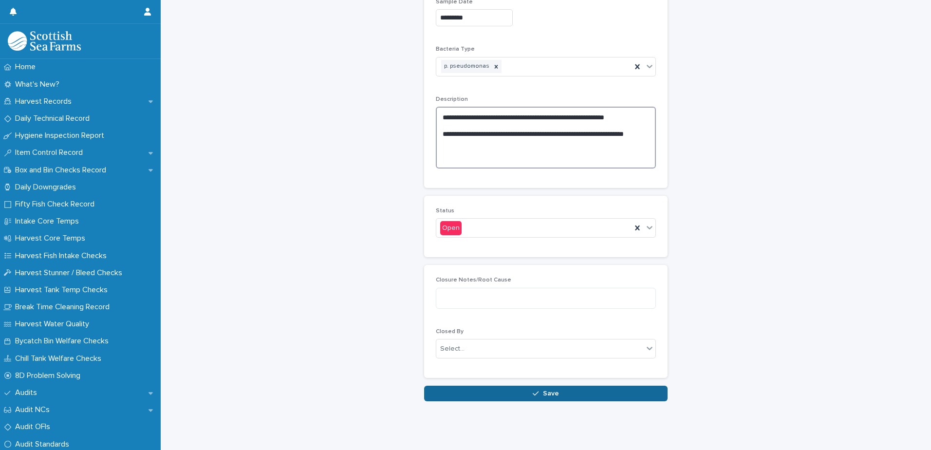
type textarea "**********"
click at [502, 389] on button "Save" at bounding box center [546, 394] width 244 height 16
